Goal: Task Accomplishment & Management: Manage account settings

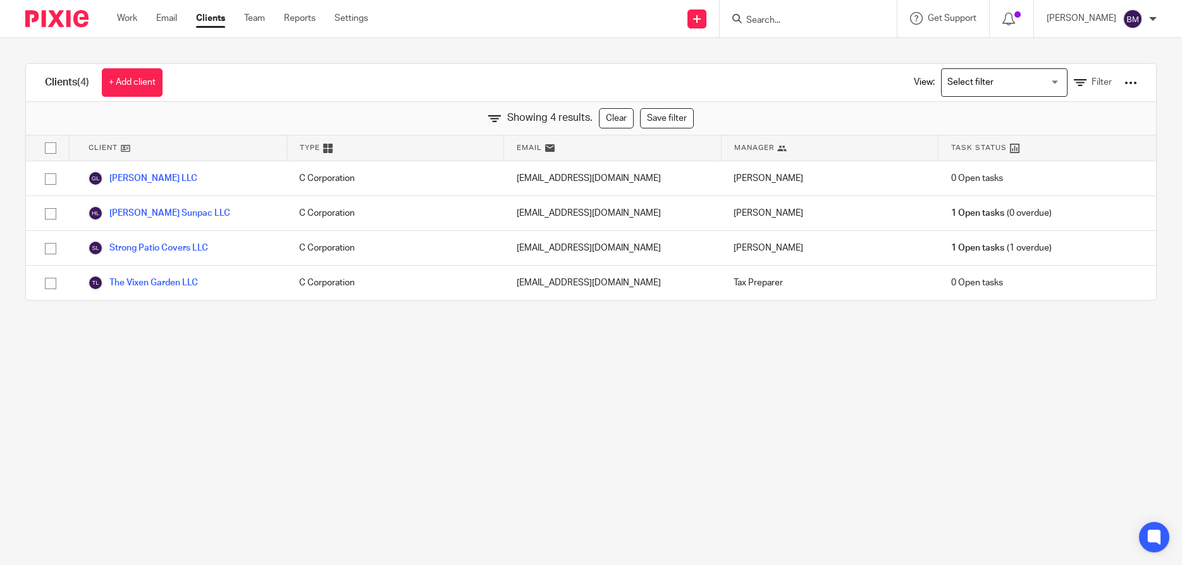
click at [765, 18] on input "Search" at bounding box center [802, 20] width 114 height 11
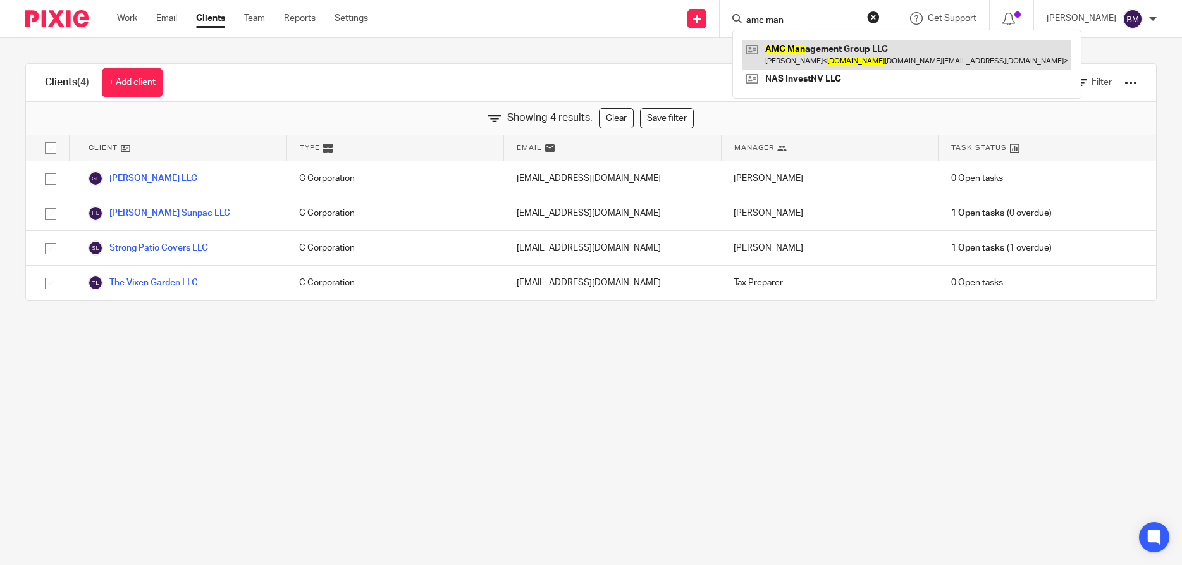
type input "amc man"
click at [809, 51] on link at bounding box center [907, 54] width 329 height 29
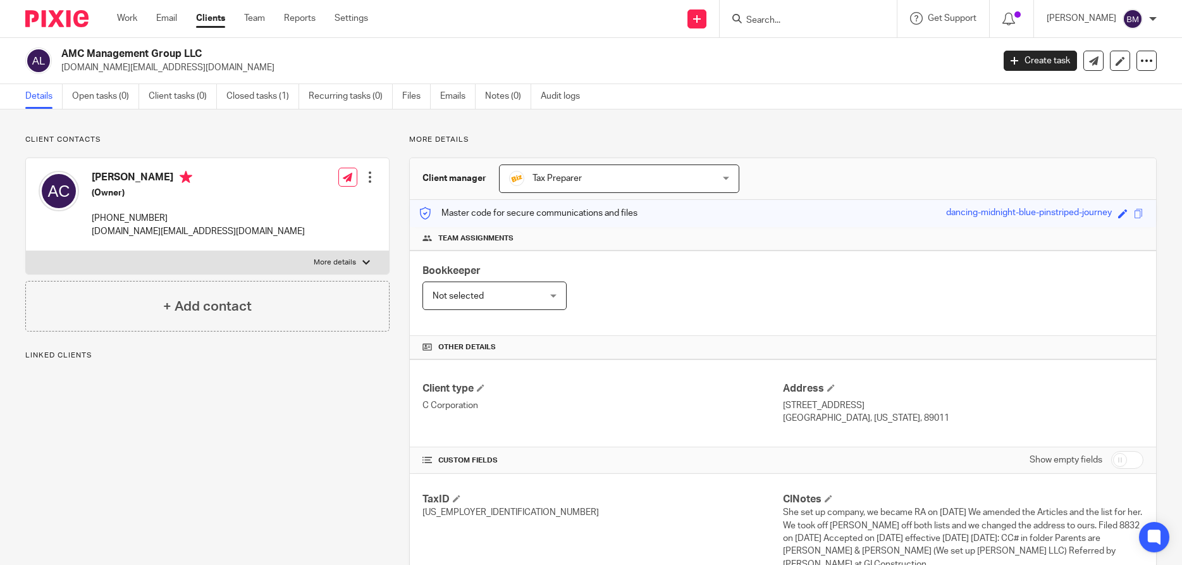
click at [1134, 462] on input "checkbox" at bounding box center [1128, 460] width 32 height 18
checkbox input "true"
drag, startPoint x: 60, startPoint y: 53, endPoint x: 224, endPoint y: 53, distance: 163.9
click at [224, 53] on div "AMC Management Group LLC amc.management.group@gmail.com" at bounding box center [505, 60] width 960 height 27
copy h2 "AMC Management Group LLC"
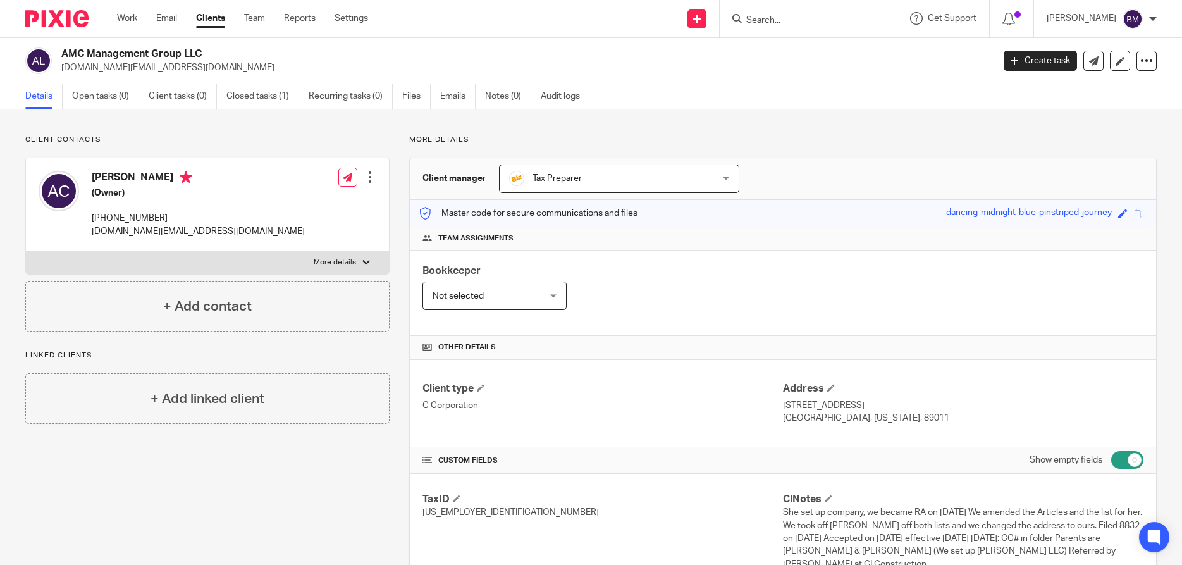
click at [724, 180] on div "Tax Preparer Tax Preparer" at bounding box center [619, 178] width 240 height 28
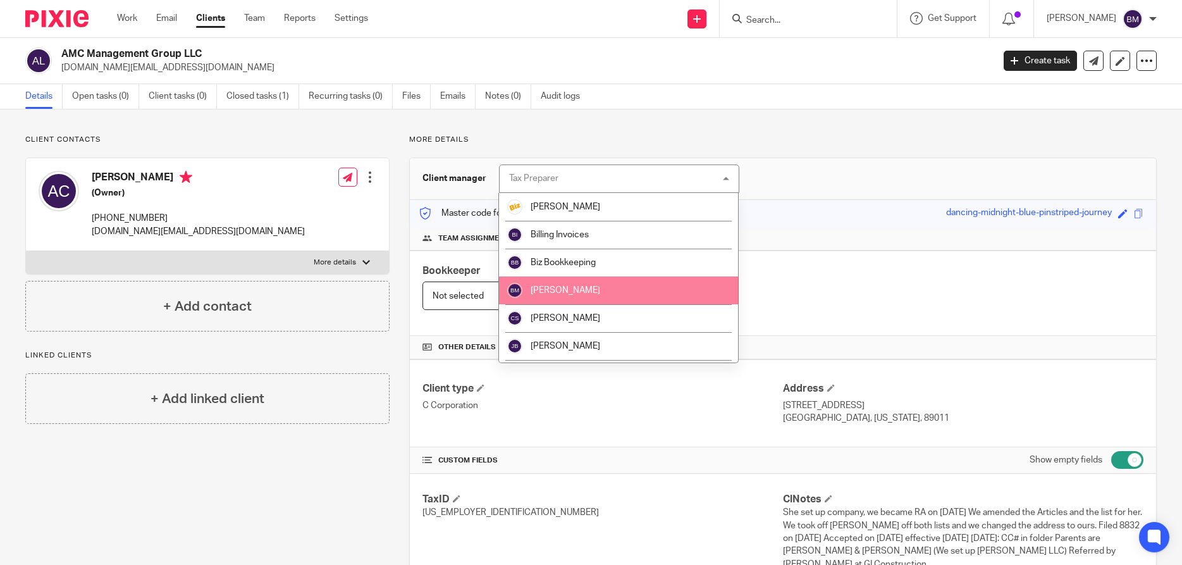
click at [629, 288] on li "[PERSON_NAME]" at bounding box center [618, 290] width 239 height 28
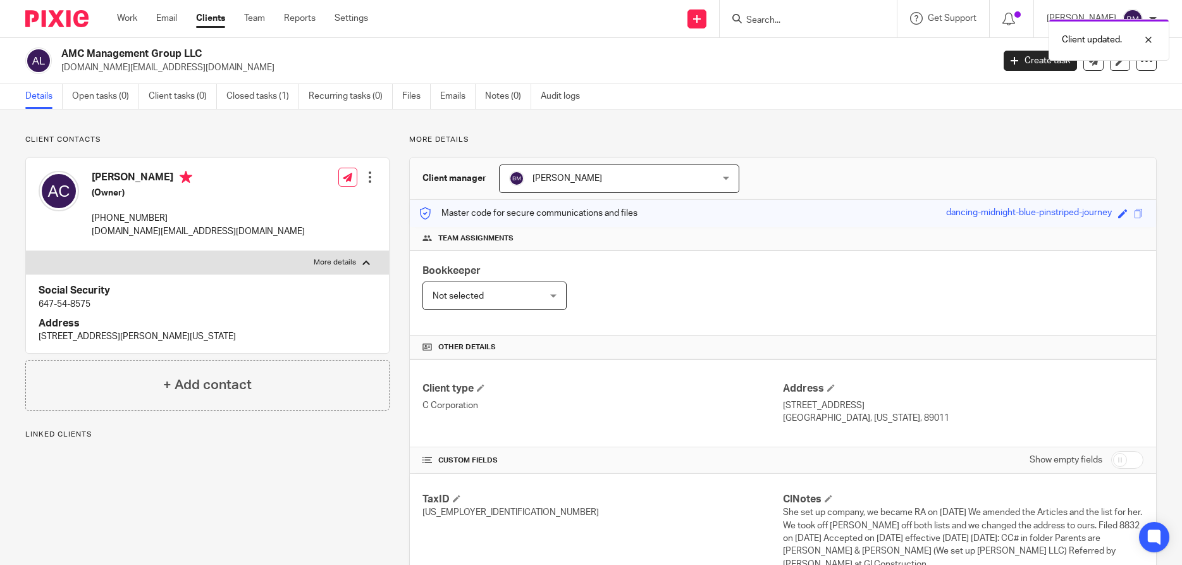
click at [364, 259] on label "More details" at bounding box center [207, 262] width 363 height 23
click at [26, 251] on input "More details" at bounding box center [25, 251] width 1 height 1
checkbox input "false"
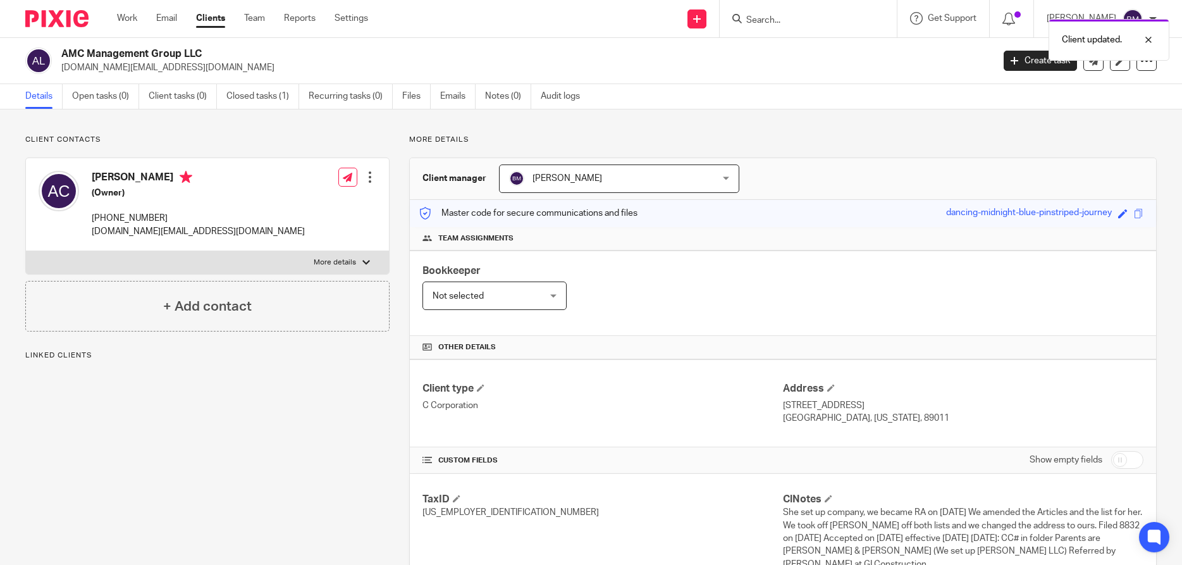
click at [1134, 456] on input "checkbox" at bounding box center [1128, 460] width 32 height 18
checkbox input "true"
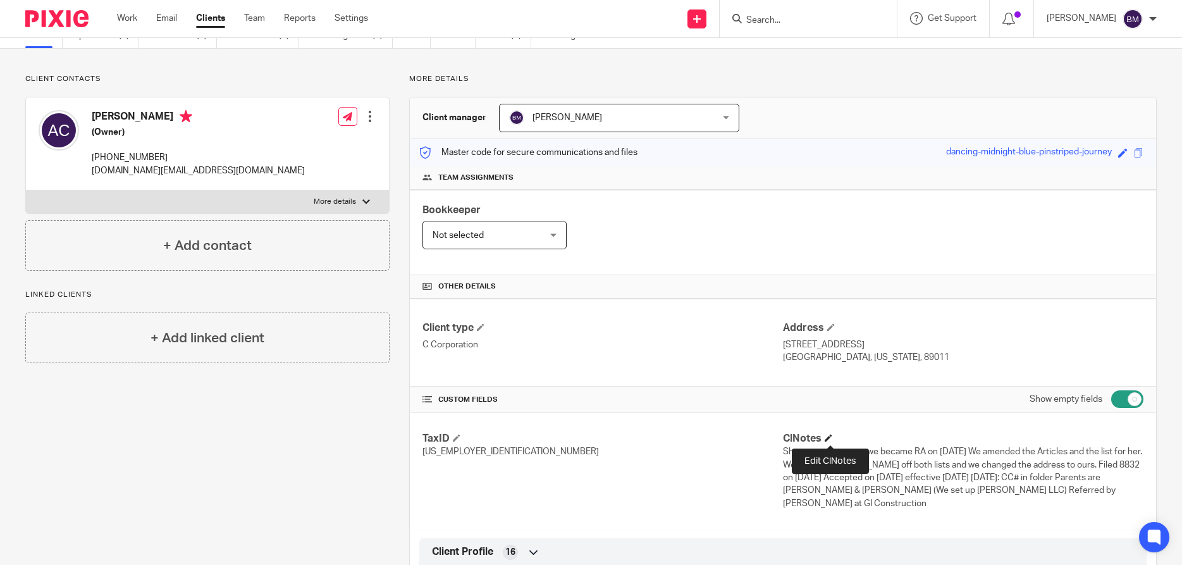
click at [830, 437] on span at bounding box center [829, 438] width 8 height 8
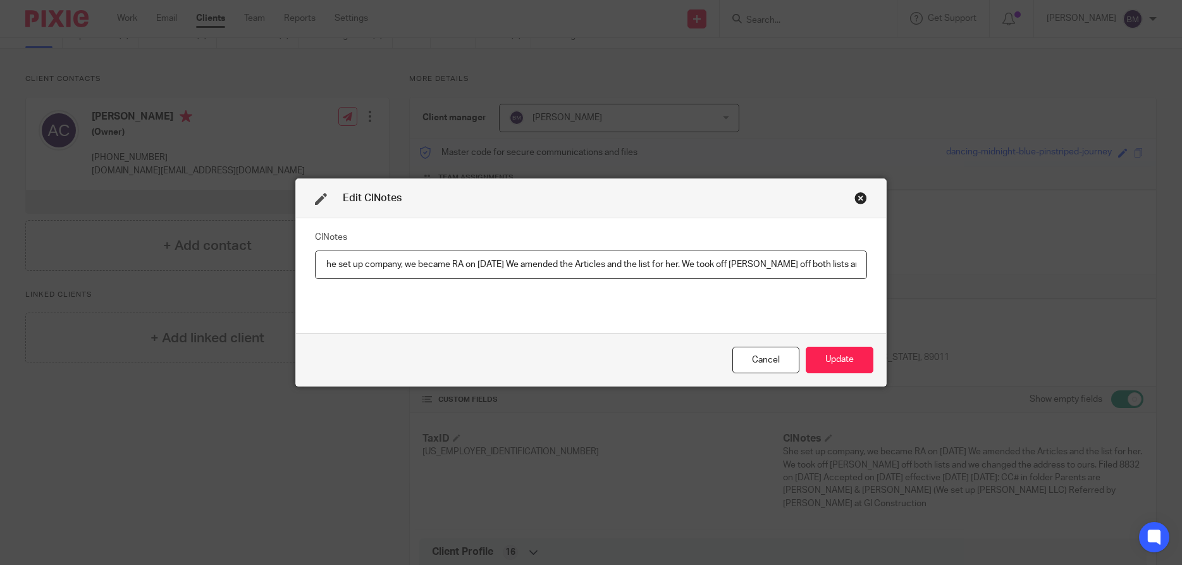
scroll to position [0, 0]
drag, startPoint x: 324, startPoint y: 266, endPoint x: 984, endPoint y: 269, distance: 660.5
click at [984, 269] on div "Edit ClNotes ClNotes She set up company, we became RA on 6/9/2017 We amended th…" at bounding box center [591, 282] width 1182 height 565
click at [769, 360] on div "Cancel" at bounding box center [766, 360] width 67 height 27
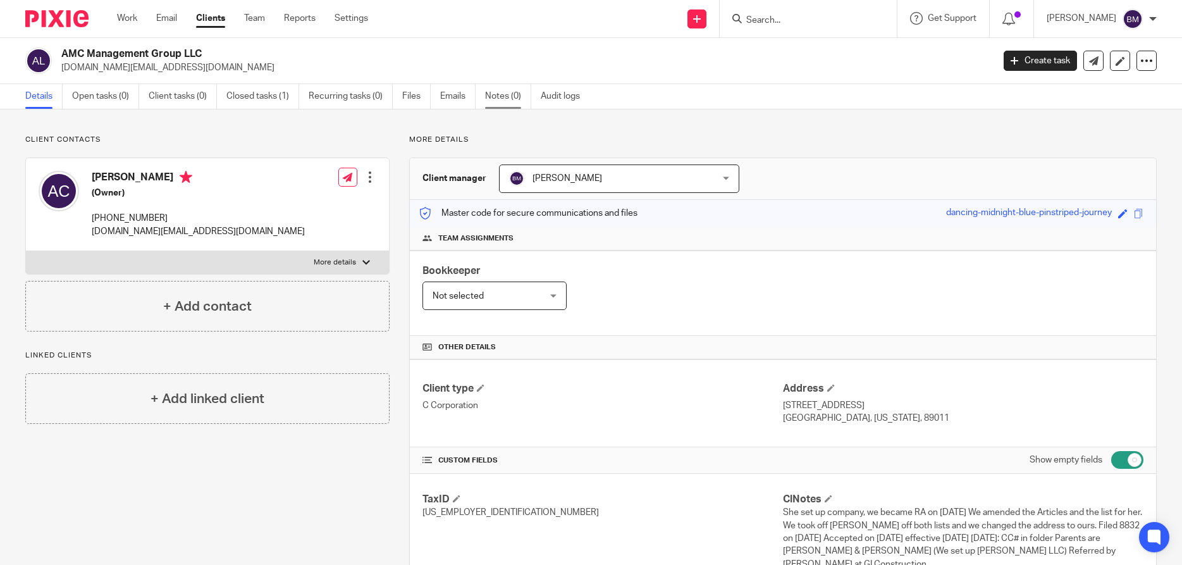
click at [502, 98] on link "Notes (0)" at bounding box center [508, 96] width 46 height 25
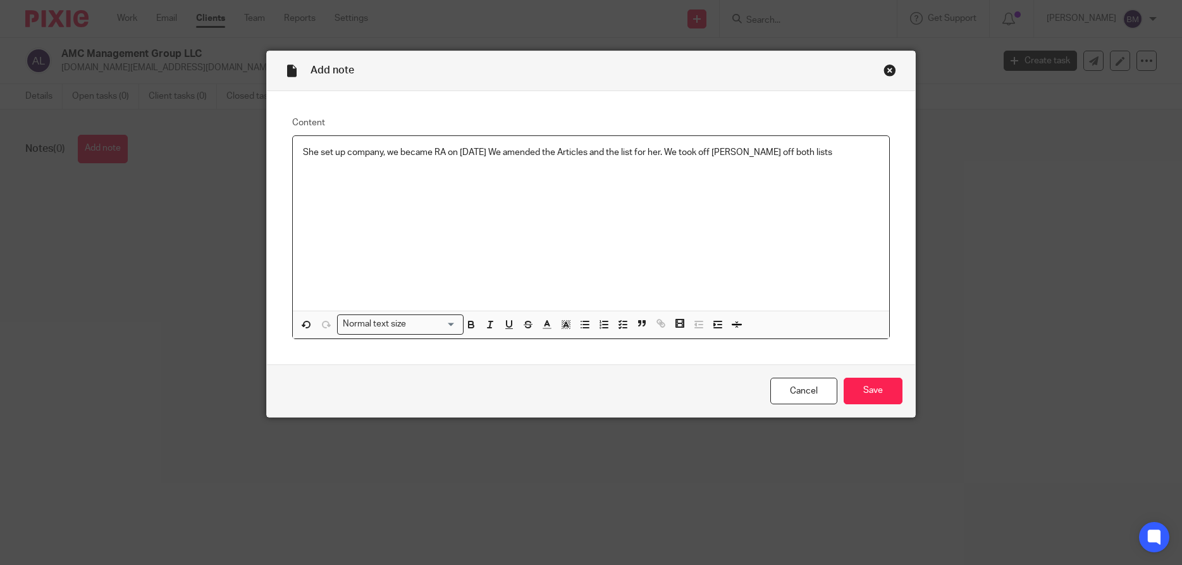
click at [847, 151] on p "She set up company, we became RA on [DATE] We amended the Articles and the list…" at bounding box center [591, 152] width 577 height 13
click at [871, 389] on input "Save" at bounding box center [873, 391] width 59 height 27
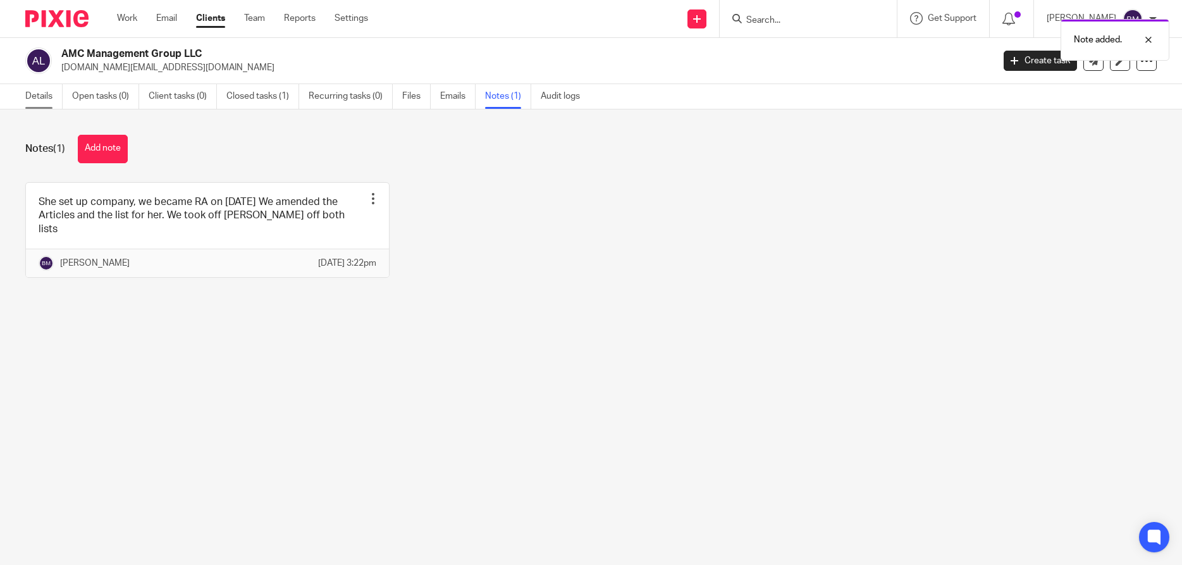
click at [43, 96] on link "Details" at bounding box center [43, 96] width 37 height 25
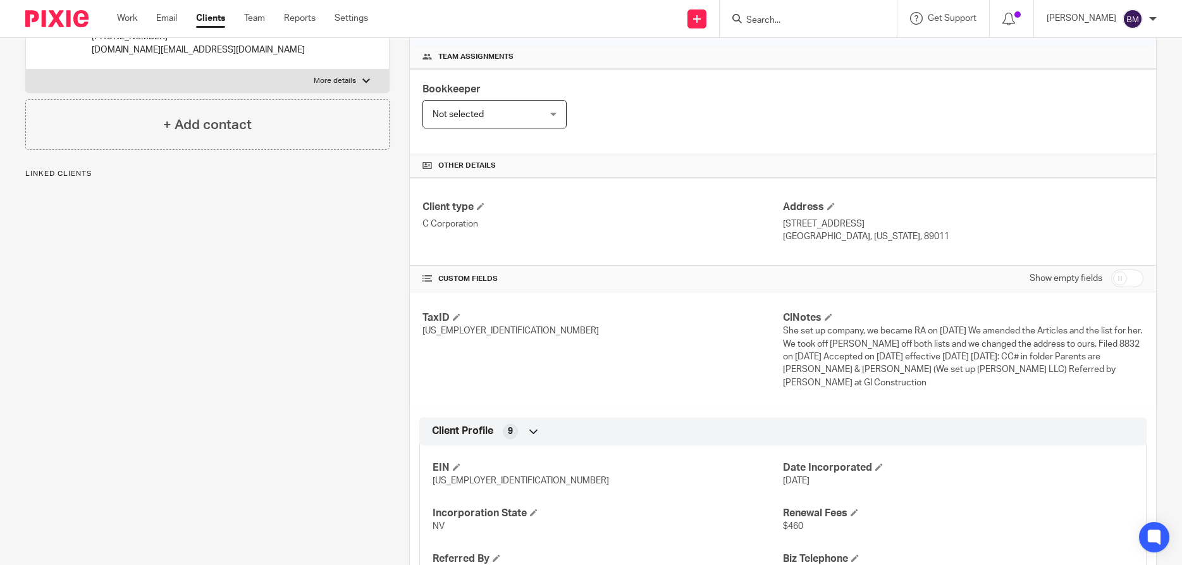
scroll to position [182, 0]
click at [833, 316] on span at bounding box center [829, 317] width 8 height 8
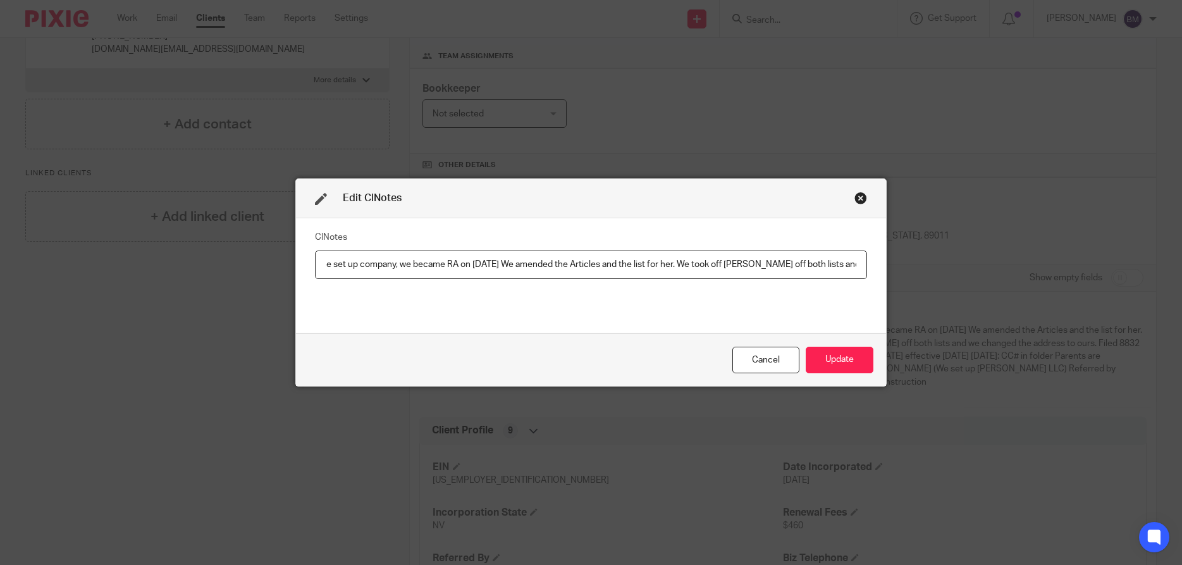
scroll to position [0, 0]
drag, startPoint x: 324, startPoint y: 266, endPoint x: 876, endPoint y: 264, distance: 552.3
click at [876, 264] on div "ClNotes and we changed the address to ours. Filed 8832 on [DATE] Accepted on [D…" at bounding box center [591, 275] width 590 height 115
type input "and we changed the address to ours. Filed 8832 on [DATE] Accepted on [DATE] eff…"
click at [838, 361] on button "Update" at bounding box center [840, 360] width 68 height 27
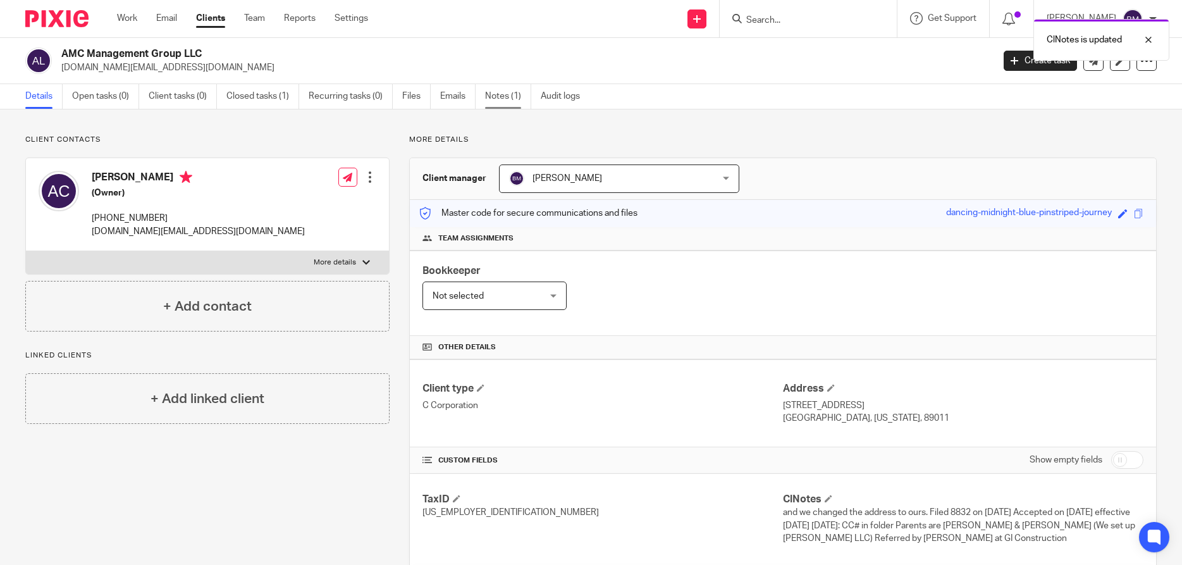
click at [505, 94] on link "Notes (1)" at bounding box center [508, 96] width 46 height 25
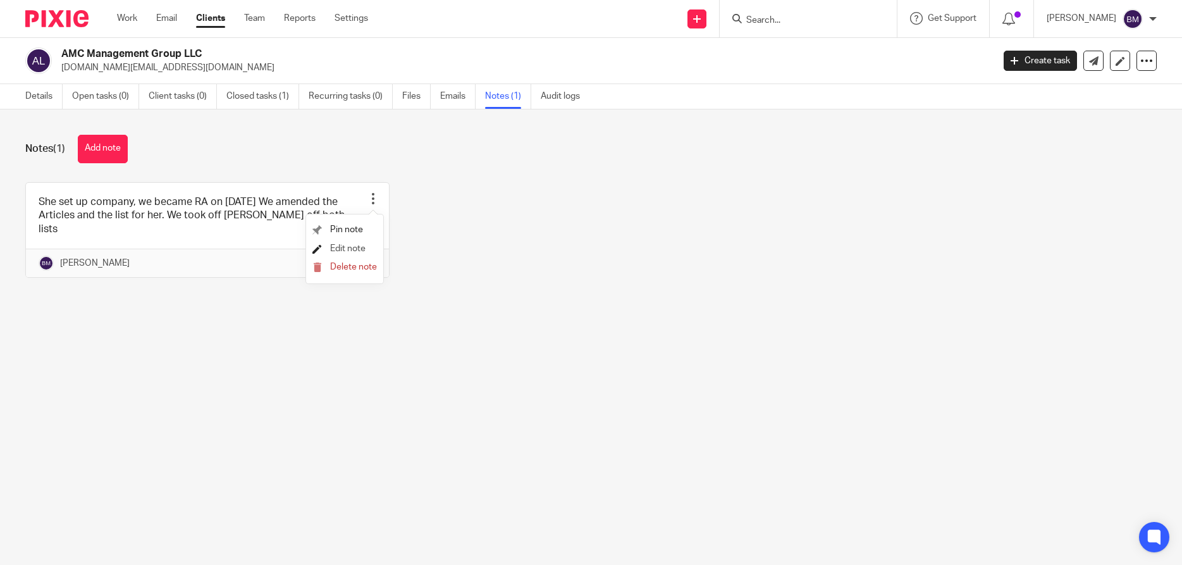
click at [348, 251] on span "Edit note" at bounding box center [347, 248] width 35 height 9
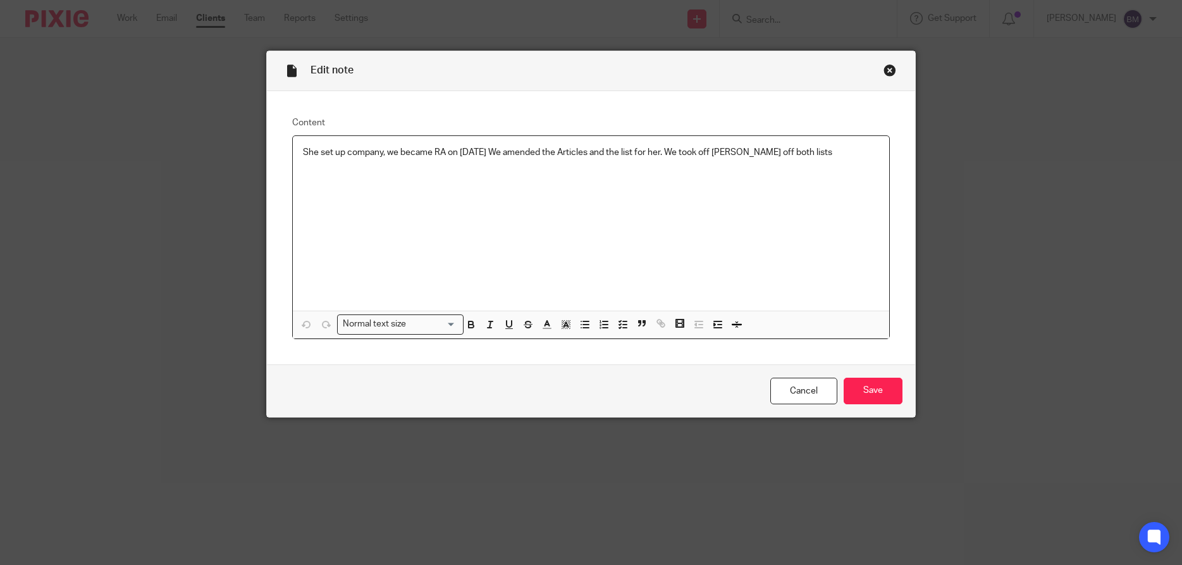
click at [853, 151] on p "She set up company, we became RA on [DATE] We amended the Articles and the list…" at bounding box center [591, 152] width 577 height 13
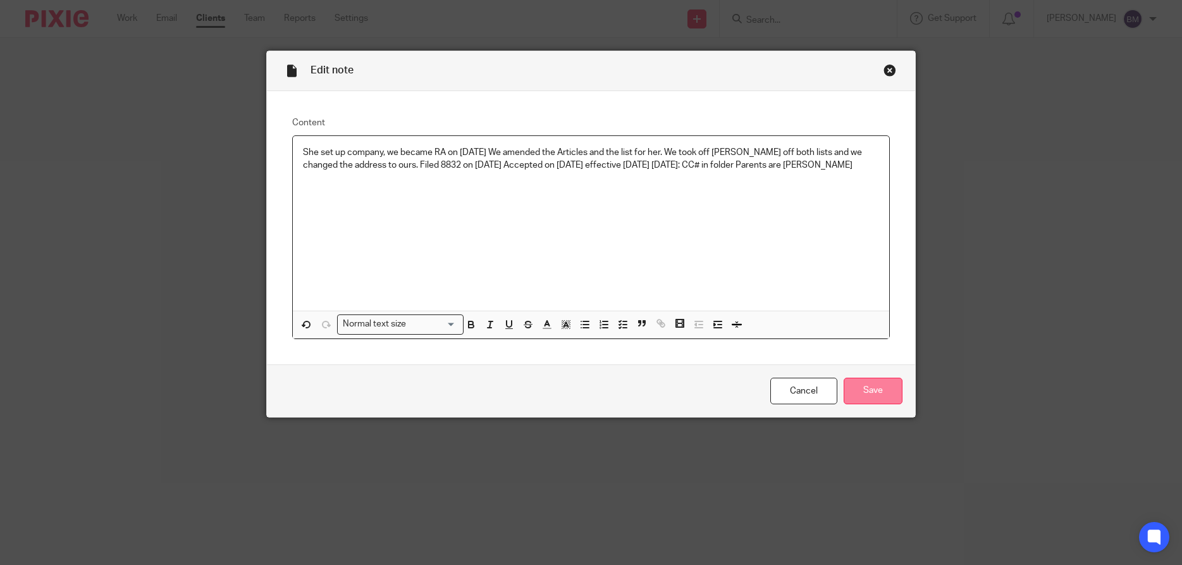
click at [865, 385] on input "Save" at bounding box center [873, 391] width 59 height 27
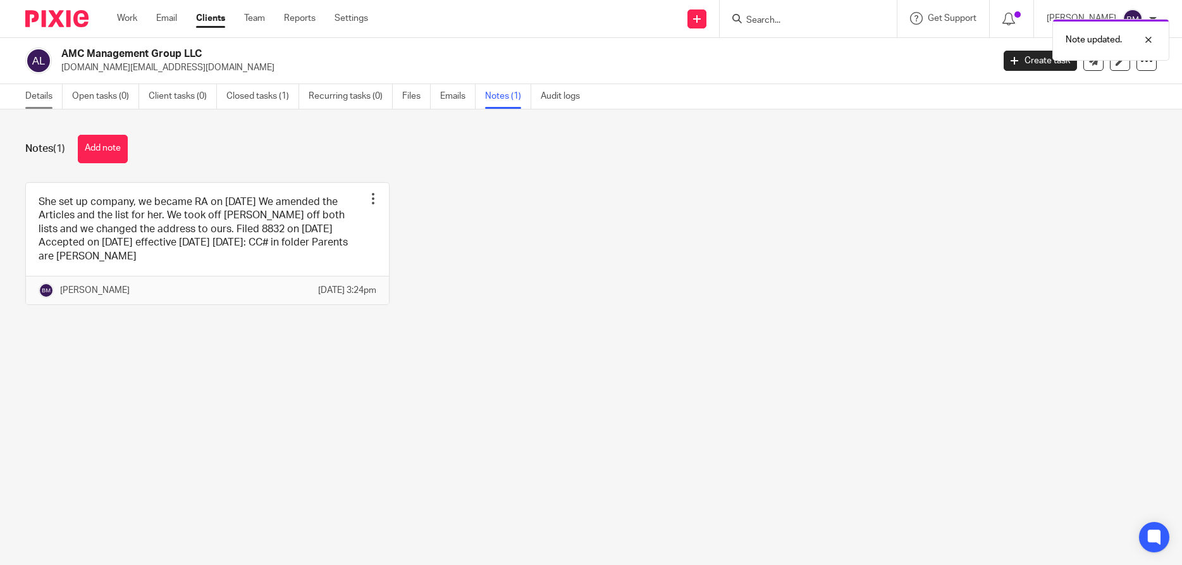
click at [35, 99] on link "Details" at bounding box center [43, 96] width 37 height 25
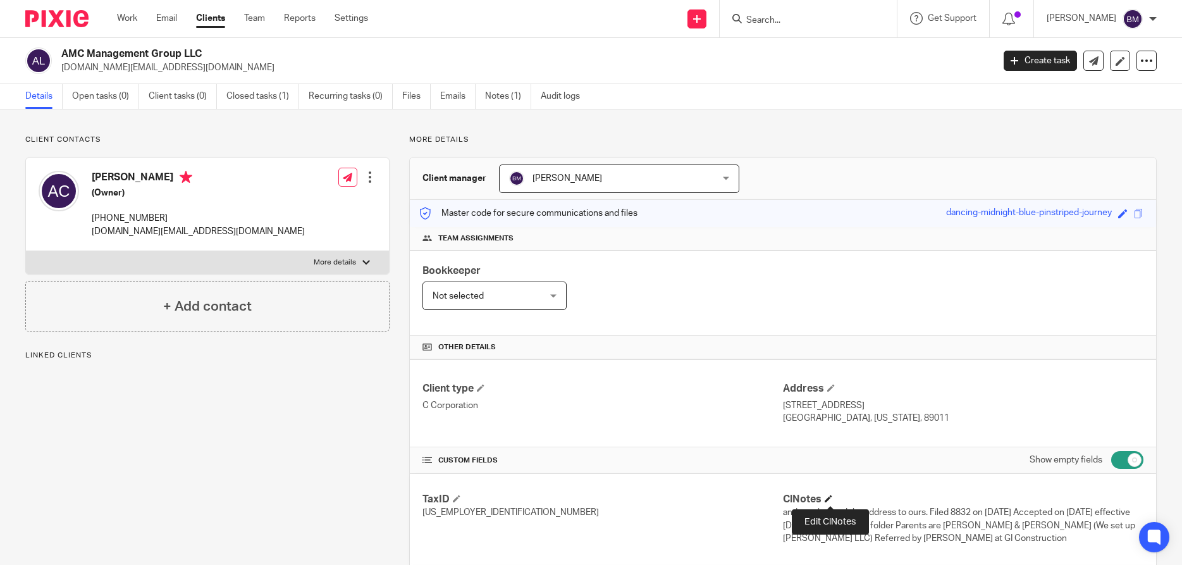
click at [833, 499] on span at bounding box center [829, 499] width 8 height 8
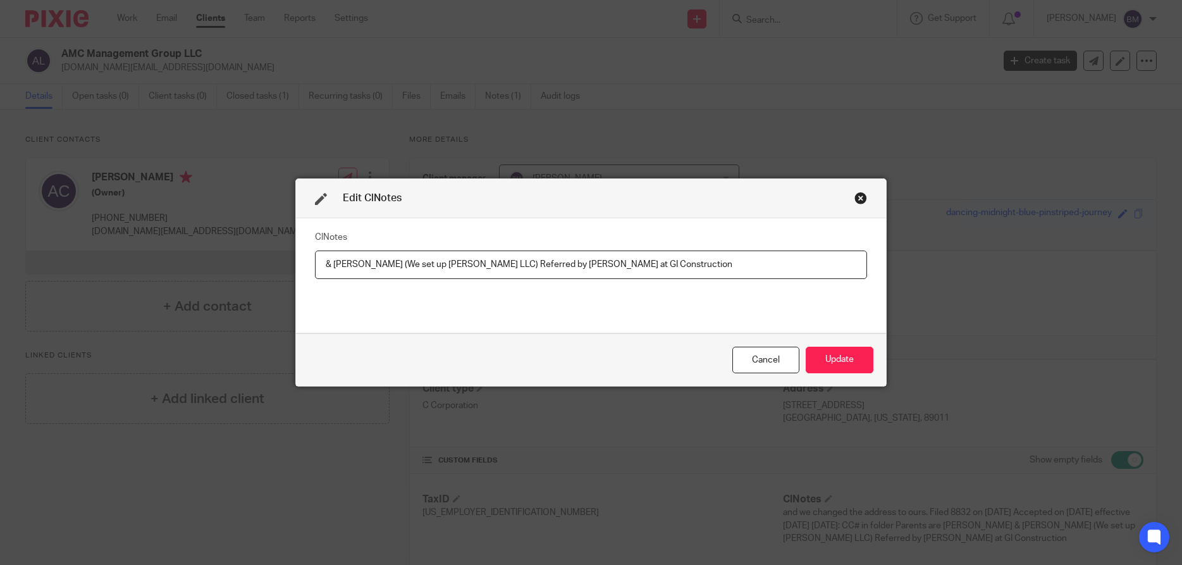
drag, startPoint x: 325, startPoint y: 264, endPoint x: 657, endPoint y: 261, distance: 331.5
click at [657, 261] on input "& Olga Buonocore (We set up Buono LLC) Referred by Isaac at GI Construction" at bounding box center [591, 265] width 552 height 28
type input "& Olga Buonocore (We set up Buono LLC) Referred by Isaac at GI Construction"
click at [829, 362] on button "Update" at bounding box center [840, 360] width 68 height 27
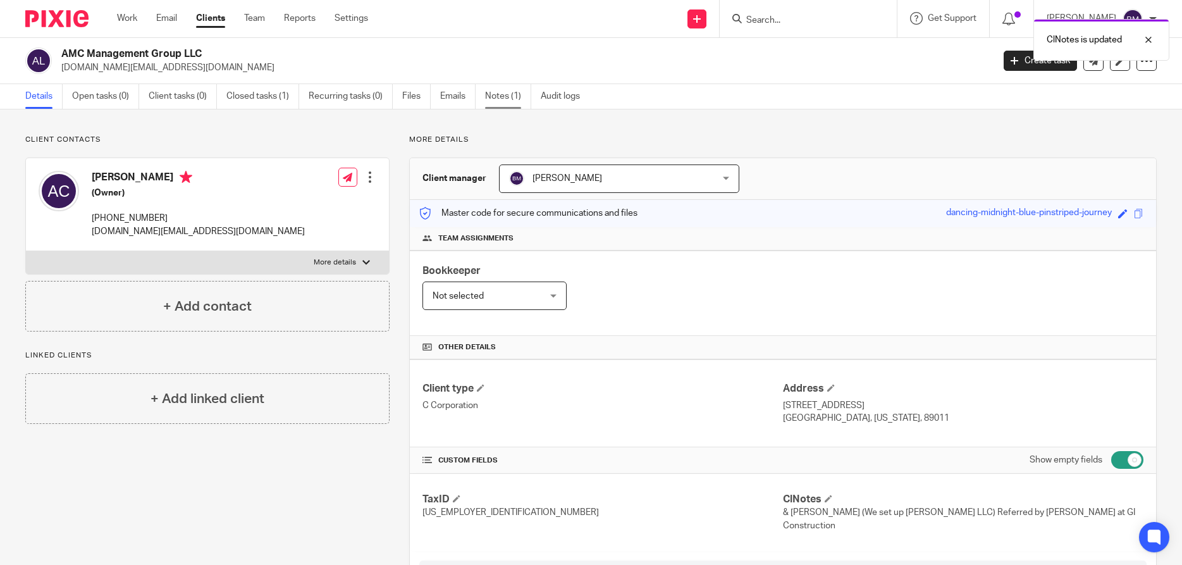
click at [511, 102] on link "Notes (1)" at bounding box center [508, 96] width 46 height 25
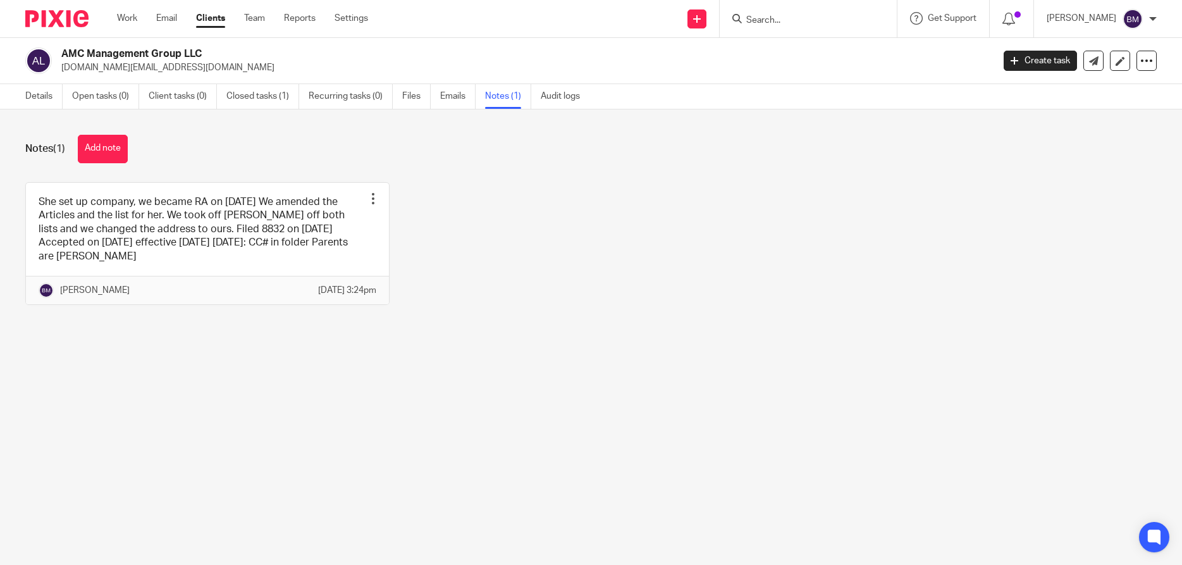
click at [373, 194] on div at bounding box center [373, 198] width 13 height 13
click at [340, 246] on span "Edit note" at bounding box center [347, 248] width 35 height 9
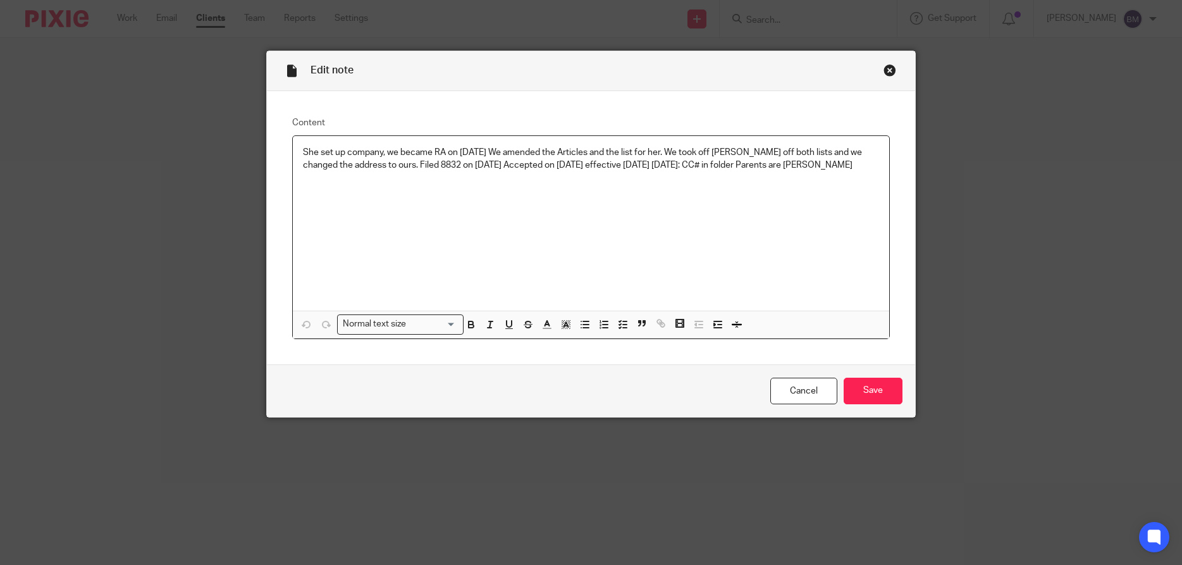
click at [816, 168] on p "She set up company, we became RA on [DATE] We amended the Articles and the list…" at bounding box center [591, 159] width 577 height 26
click at [879, 387] on input "Save" at bounding box center [873, 391] width 59 height 27
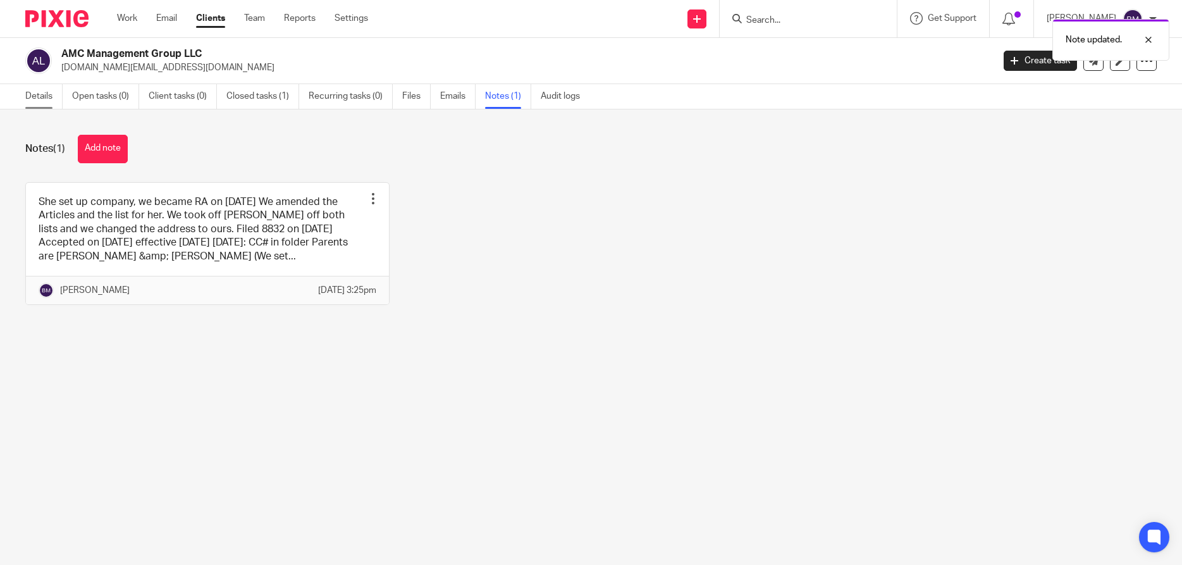
click at [37, 95] on link "Details" at bounding box center [43, 96] width 37 height 25
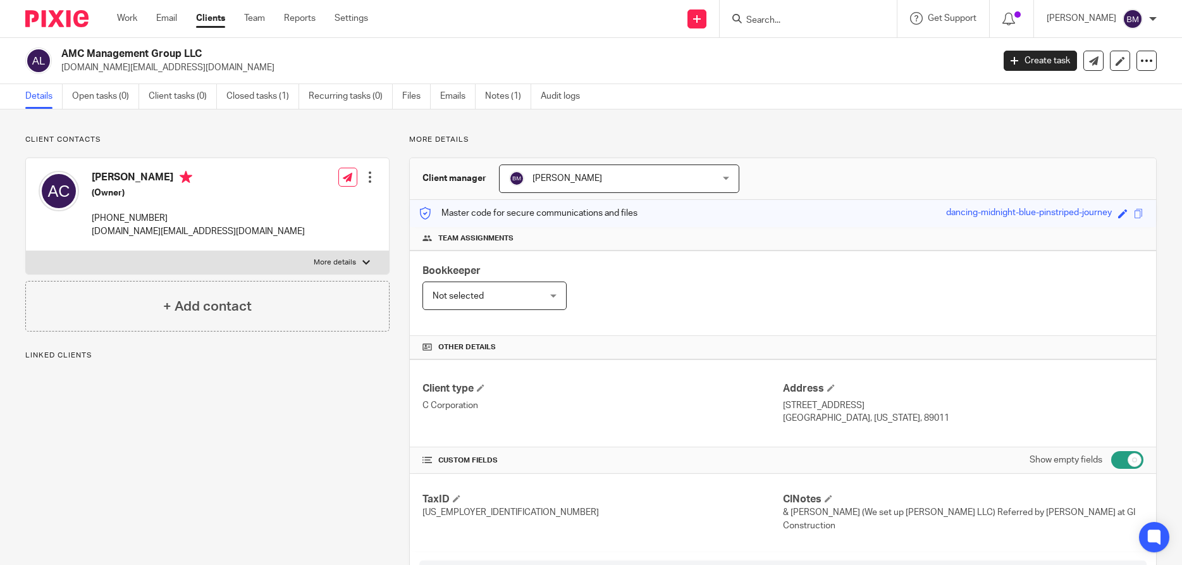
scroll to position [182, 0]
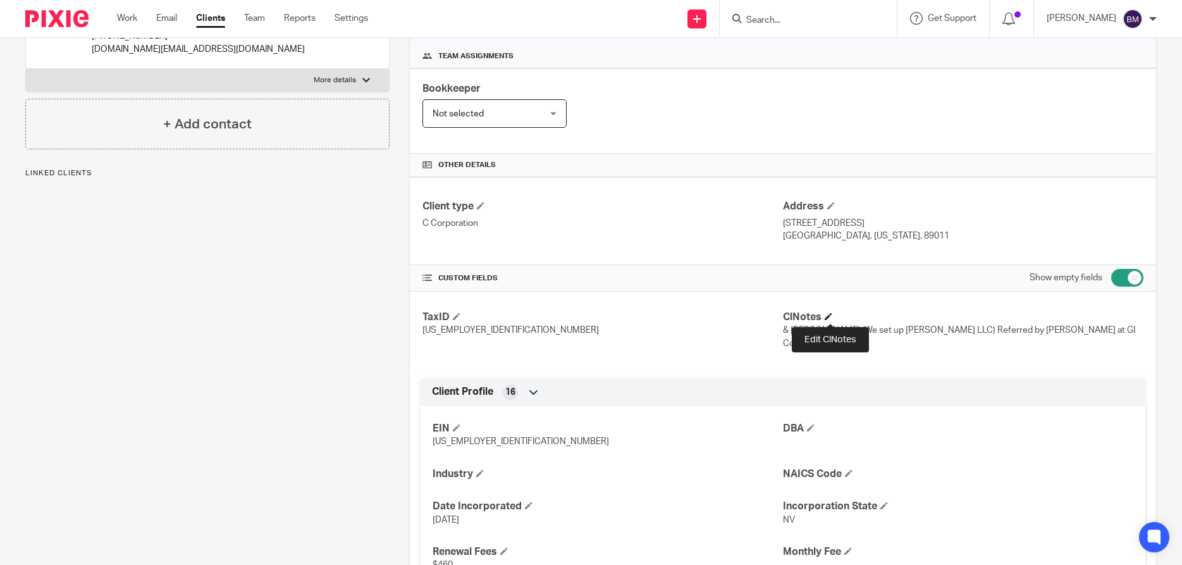
click at [830, 316] on span at bounding box center [829, 317] width 8 height 8
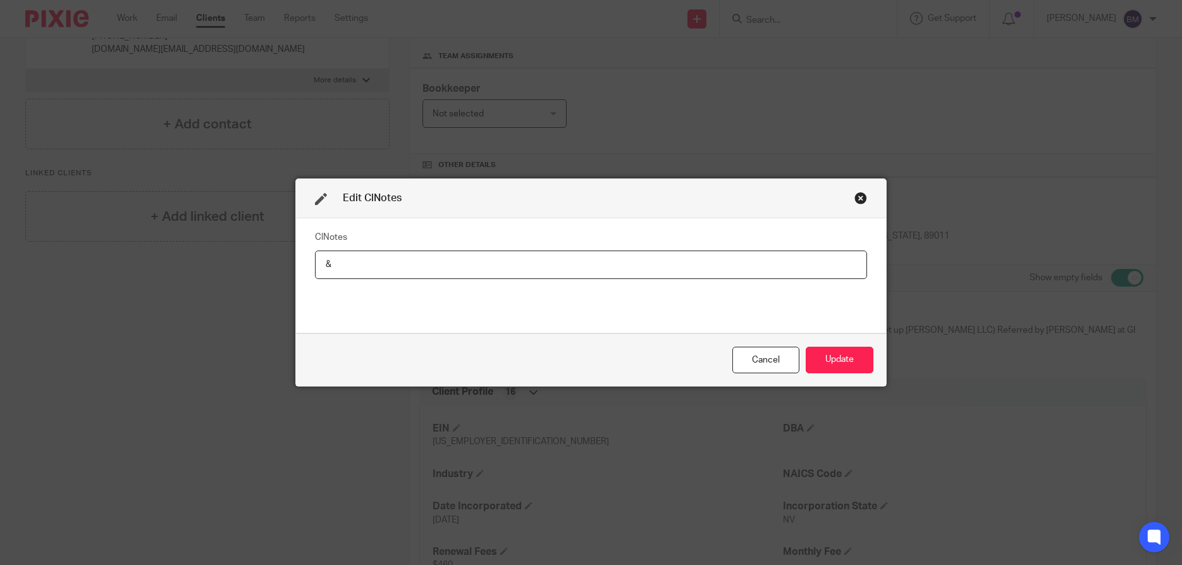
type input "&"
click at [843, 368] on button "Update" at bounding box center [840, 360] width 68 height 27
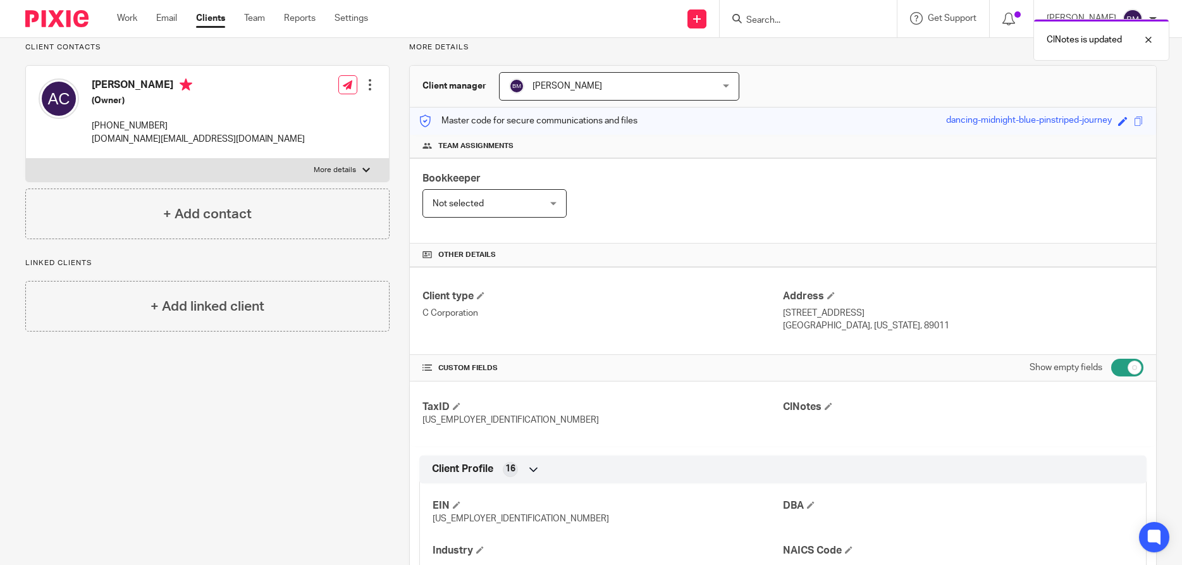
scroll to position [0, 0]
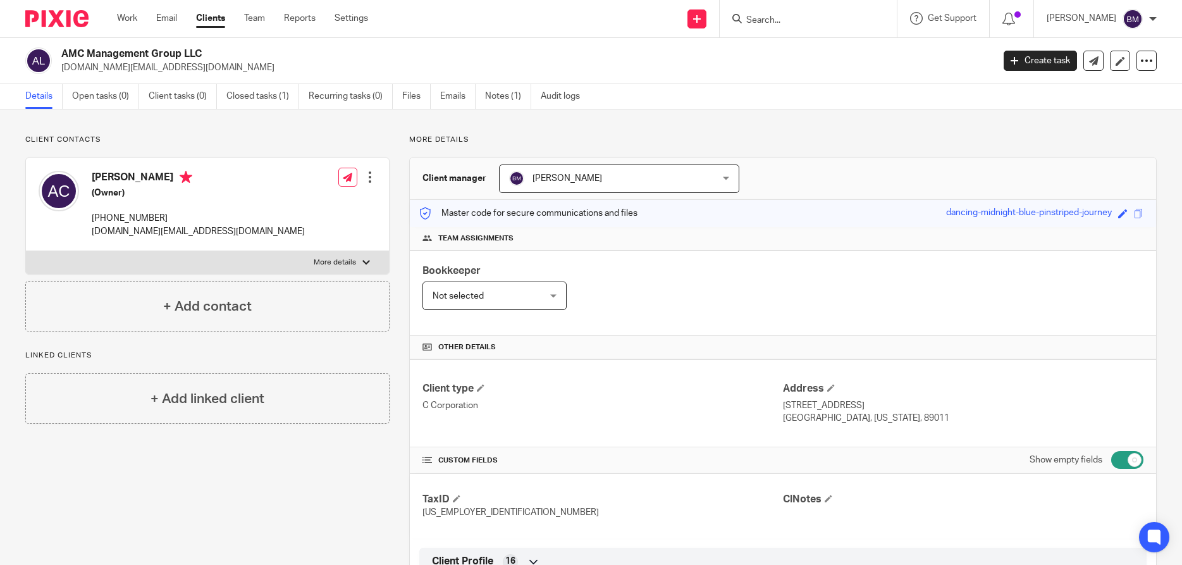
click at [829, 499] on span at bounding box center [829, 499] width 8 height 8
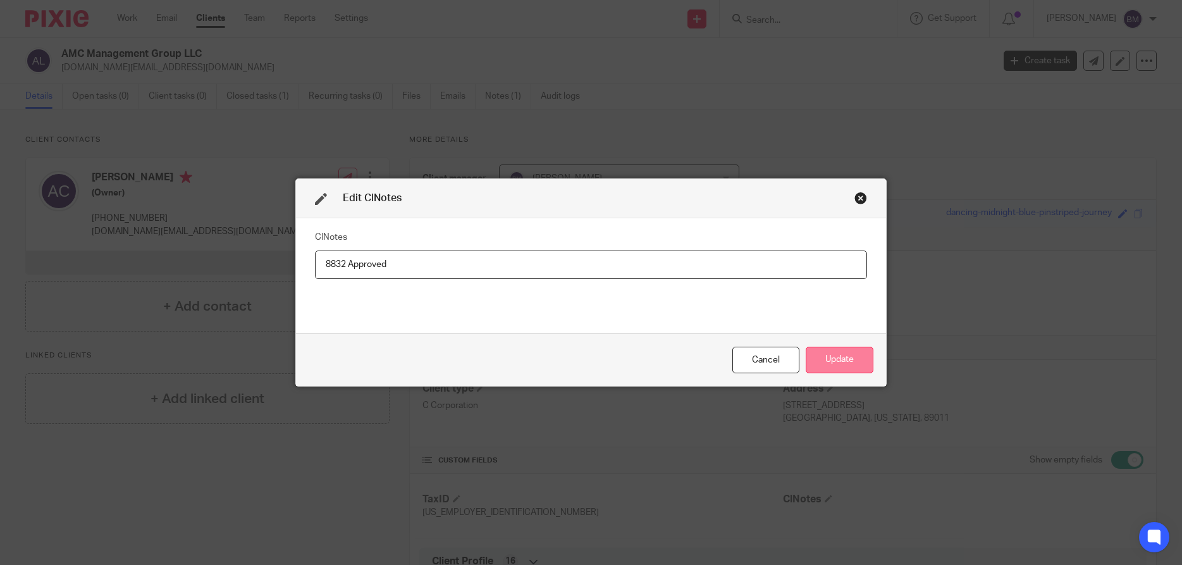
type input "8832 Approved"
click at [840, 359] on button "Update" at bounding box center [840, 360] width 68 height 27
